Goal: Find specific page/section: Find specific page/section

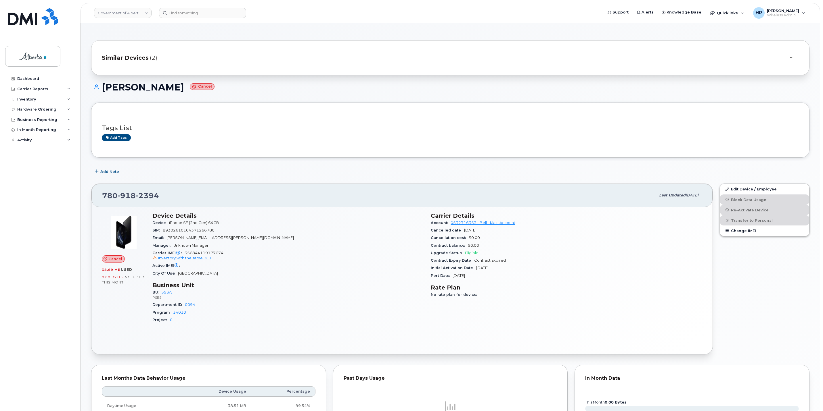
click at [180, 6] on header "Government of Alberta ([GEOGRAPHIC_DATA]) Support Alerts Knowledge Base Quickli…" at bounding box center [449, 13] width 739 height 20
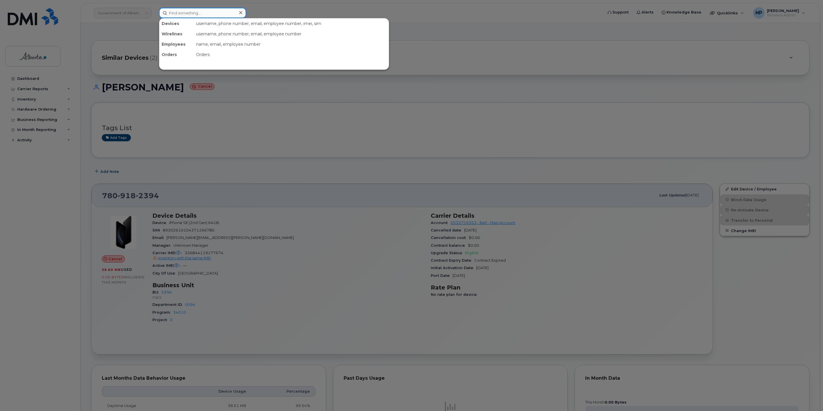
click at [178, 11] on input at bounding box center [202, 13] width 87 height 10
paste input "7802437831"
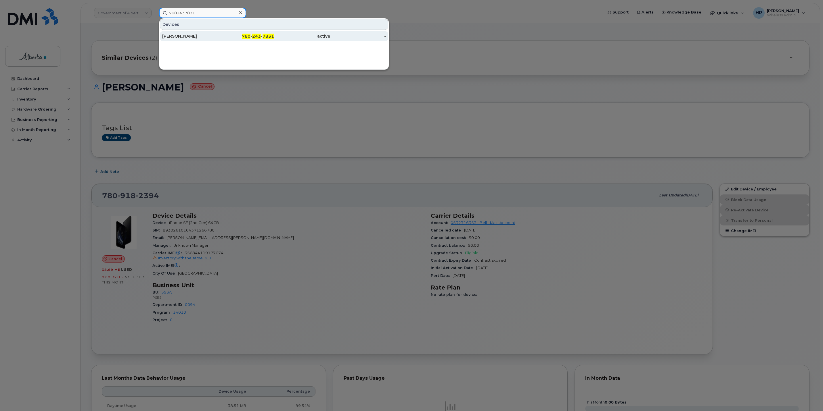
type input "7802437831"
click at [186, 35] on div "[PERSON_NAME]" at bounding box center [190, 36] width 56 height 6
